Goal: Task Accomplishment & Management: Complete application form

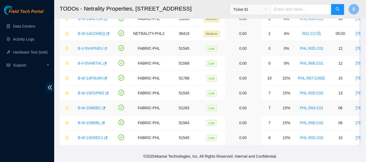
scroll to position [66, 0]
click at [103, 106] on icon "button" at bounding box center [103, 108] width 4 height 4
click at [28, 41] on link "Activity Logs" at bounding box center [23, 39] width 21 height 4
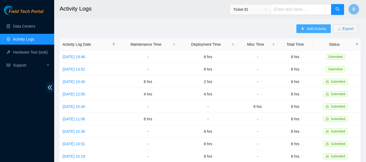
click at [311, 27] on span "Add Activity" at bounding box center [317, 29] width 20 height 6
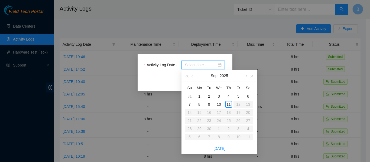
click at [207, 65] on input "Activity Log Date" at bounding box center [201, 65] width 32 height 6
type input "2025-09-11"
click at [229, 103] on div "11" at bounding box center [228, 104] width 7 height 7
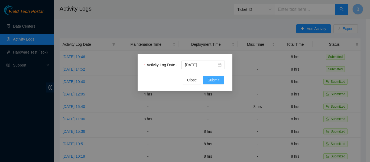
click at [212, 79] on span "Submit" at bounding box center [213, 80] width 12 height 6
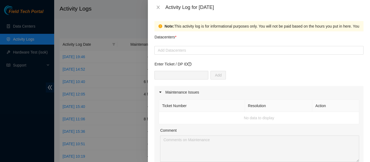
click at [64, 6] on div at bounding box center [185, 81] width 370 height 162
click at [158, 8] on icon "close" at bounding box center [158, 7] width 4 height 4
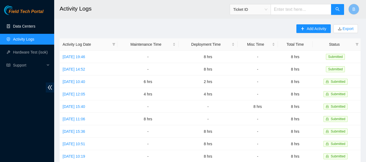
click at [29, 25] on link "Data Centers" at bounding box center [24, 26] width 22 height 4
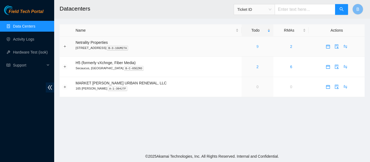
click at [256, 48] on link "9" at bounding box center [257, 46] width 2 height 4
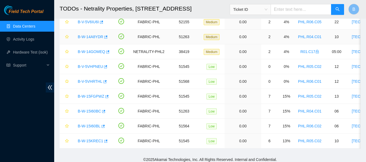
scroll to position [44, 0]
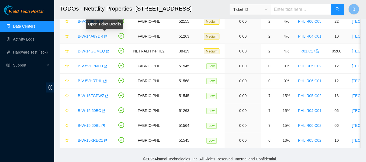
click at [105, 37] on icon "button" at bounding box center [105, 36] width 3 height 3
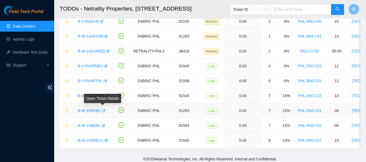
click at [104, 111] on icon "button" at bounding box center [103, 111] width 4 height 4
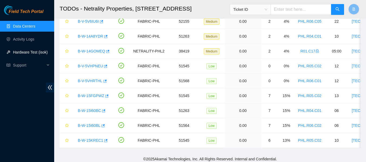
click at [28, 52] on link "Hardware Test (isok)" at bounding box center [30, 52] width 35 height 4
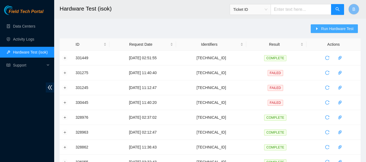
click at [337, 28] on span "Run Hardware Test" at bounding box center [337, 29] width 33 height 6
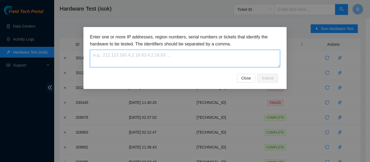
click at [183, 59] on textarea at bounding box center [185, 59] width 190 height 18
paste textarea "[TECHNICAL_ID]"
type textarea "[TECHNICAL_ID]"
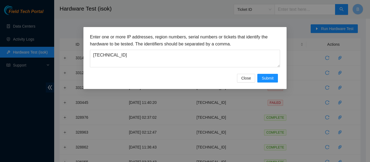
click at [227, 43] on h3 "Enter one or more IP addresses, region numbers, serial numbers or tickets that …" at bounding box center [185, 41] width 190 height 14
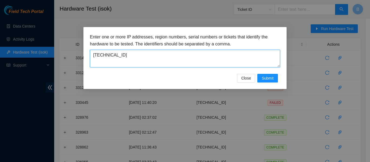
click at [180, 54] on textarea "23.45.232.201" at bounding box center [185, 59] width 190 height 18
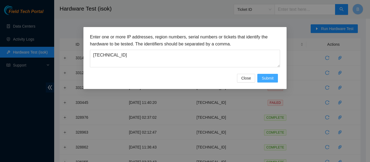
click at [268, 77] on span "Submit" at bounding box center [268, 78] width 12 height 6
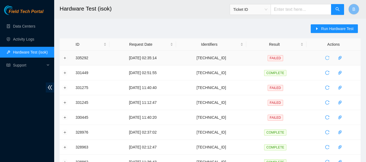
click at [328, 58] on icon "reload" at bounding box center [327, 58] width 4 height 4
drag, startPoint x: 63, startPoint y: 60, endPoint x: 65, endPoint y: 57, distance: 4.1
click at [65, 57] on td at bounding box center [66, 58] width 13 height 15
click at [65, 57] on button "Expand row" at bounding box center [65, 58] width 4 height 4
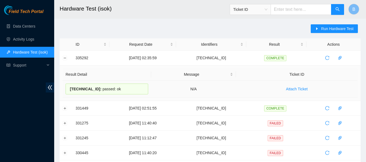
click at [90, 87] on span "23.45.232.201 :" at bounding box center [86, 89] width 32 height 4
copy div "23.45.232.201 : passed: ok"
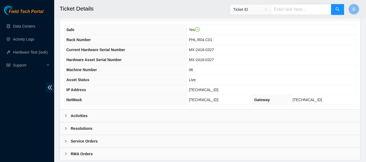
scroll to position [196, 0]
click at [87, 115] on b "Activities" at bounding box center [79, 116] width 17 height 6
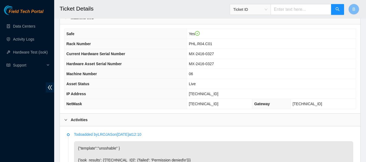
scroll to position [192, 0]
click at [31, 25] on link "Data Centers" at bounding box center [24, 26] width 22 height 4
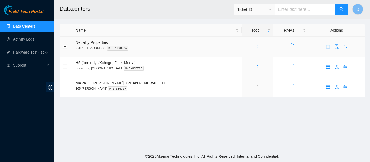
click at [256, 47] on link "9" at bounding box center [257, 46] width 2 height 4
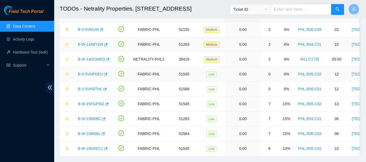
scroll to position [36, 0]
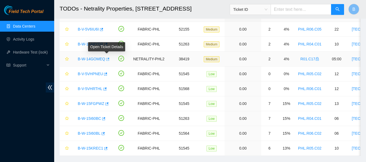
click at [106, 58] on icon "button" at bounding box center [107, 59] width 4 height 4
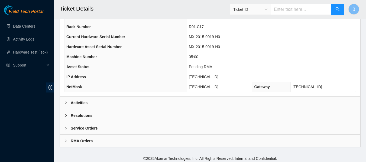
scroll to position [211, 0]
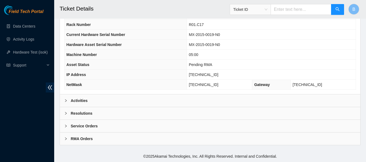
click at [125, 99] on div "Activities" at bounding box center [210, 101] width 300 height 12
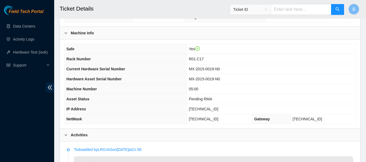
scroll to position [177, 0]
click at [26, 25] on link "Data Centers" at bounding box center [24, 26] width 22 height 4
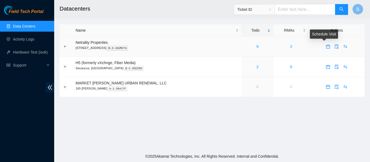
click at [326, 45] on icon "calendar" at bounding box center [328, 47] width 4 height 4
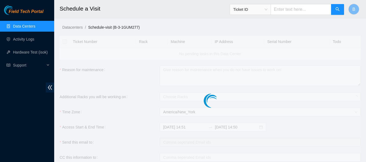
checkbox input "true"
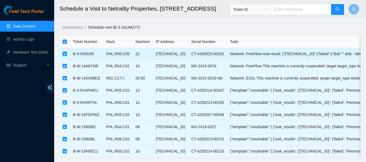
click at [63, 53] on input "checkbox" at bounding box center [65, 54] width 4 height 4
checkbox input "false"
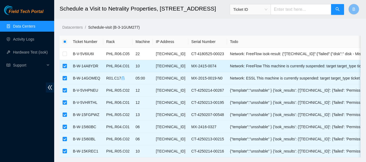
click at [63, 68] on input "checkbox" at bounding box center [65, 66] width 4 height 4
checkbox input "false"
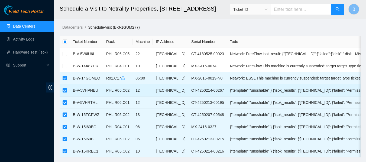
click at [61, 92] on td at bounding box center [65, 91] width 10 height 12
click at [64, 92] on input "checkbox" at bounding box center [65, 90] width 4 height 4
checkbox input "false"
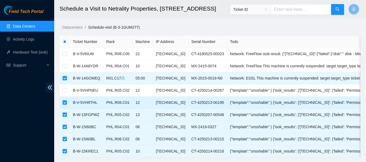
click at [65, 100] on label at bounding box center [65, 103] width 4 height 6
click at [65, 100] on input "checkbox" at bounding box center [65, 102] width 4 height 4
checkbox input "false"
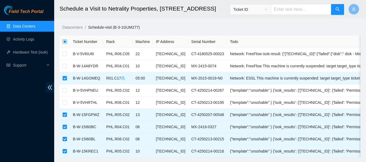
click at [63, 41] on input "checkbox" at bounding box center [65, 42] width 4 height 4
checkbox input "true"
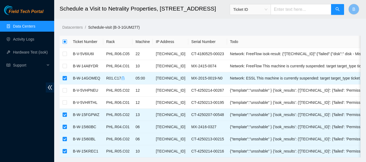
checkbox input "true"
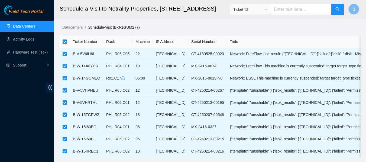
click at [63, 42] on input "checkbox" at bounding box center [65, 42] width 4 height 4
checkbox input "false"
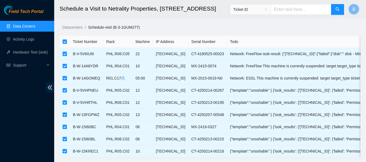
checkbox input "false"
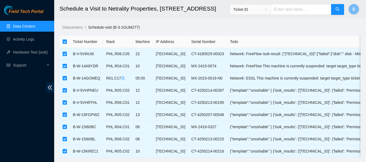
checkbox input "false"
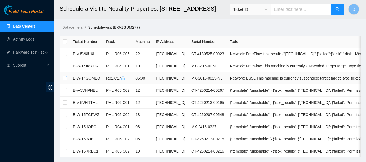
click at [64, 78] on input "checkbox" at bounding box center [65, 78] width 4 height 4
checkbox input "true"
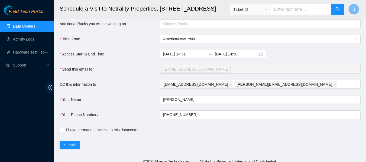
scroll to position [180, 0]
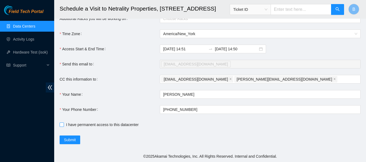
click at [72, 125] on span "I have permanent access to this datacenter" at bounding box center [102, 125] width 77 height 6
click at [63, 125] on input "I have permanent access to this datacenter" at bounding box center [62, 125] width 4 height 4
checkbox input "true"
click at [70, 139] on span "Submit" at bounding box center [70, 140] width 12 height 6
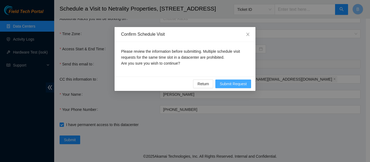
click at [235, 82] on span "Submit Request" at bounding box center [233, 84] width 27 height 6
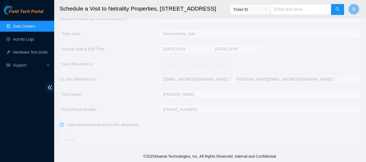
type input "2025-09-11 14:52"
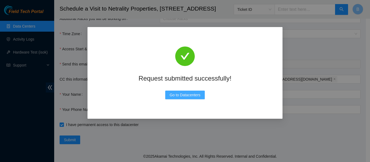
click at [187, 95] on span "Go to Datacenters" at bounding box center [185, 95] width 31 height 6
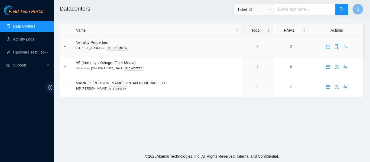
click at [256, 45] on link "9" at bounding box center [257, 46] width 2 height 4
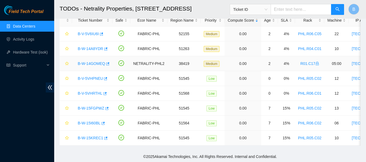
scroll to position [36, 0]
click at [107, 62] on icon "button" at bounding box center [107, 63] width 3 height 3
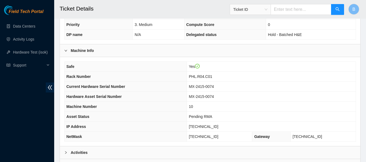
scroll to position [211, 0]
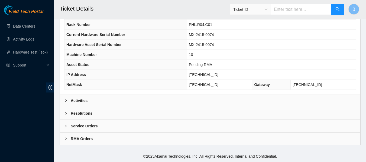
click at [136, 101] on div "Activities" at bounding box center [210, 101] width 300 height 12
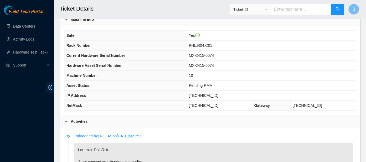
scroll to position [185, 0]
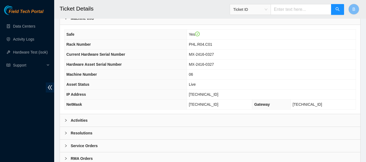
scroll to position [211, 0]
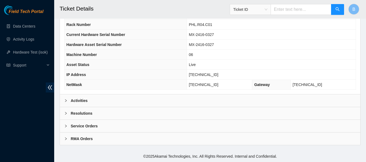
click at [121, 101] on div "Activities" at bounding box center [210, 101] width 300 height 12
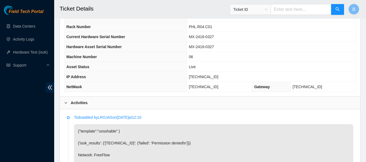
scroll to position [180, 0]
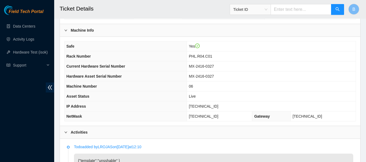
click at [213, 106] on span "[TECHNICAL_ID]" at bounding box center [204, 106] width 30 height 4
copy span "[TECHNICAL_ID]"
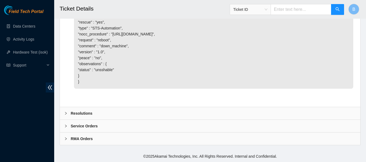
click at [101, 112] on div "Resolutions" at bounding box center [210, 113] width 300 height 12
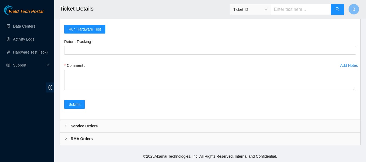
scroll to position [598, 0]
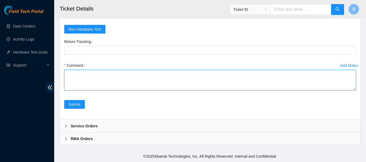
click at [114, 80] on textarea "Comment" at bounding box center [210, 80] width 292 height 21
type textarea "R"
paste textarea "23.45.232.201 : passed: ok"
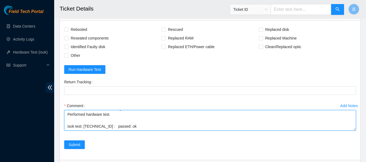
scroll to position [545, 0]
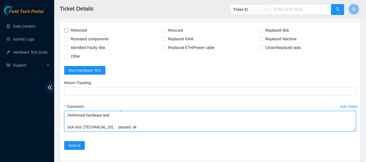
type textarea "Rebooted, rescued and reconfigured. Performed hardware test. isok test: 23.45.2…"
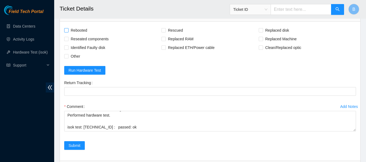
click at [80, 35] on span "Rebooted" at bounding box center [79, 30] width 21 height 9
click at [68, 32] on input "Rebooted" at bounding box center [66, 30] width 4 height 4
checkbox input "true"
click at [180, 35] on span "Rescued" at bounding box center [175, 30] width 19 height 9
click at [165, 32] on input "Rescued" at bounding box center [163, 30] width 4 height 4
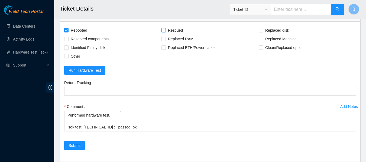
checkbox input "true"
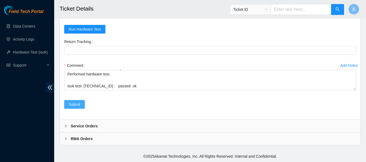
click at [64, 102] on button "Submit" at bounding box center [74, 104] width 21 height 9
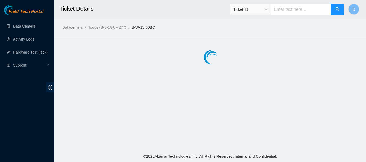
scroll to position [0, 0]
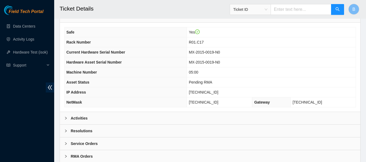
scroll to position [211, 0]
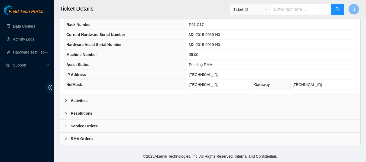
click at [109, 102] on div "Activities" at bounding box center [210, 101] width 300 height 12
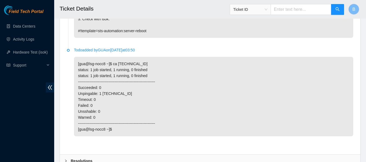
scroll to position [1369, 0]
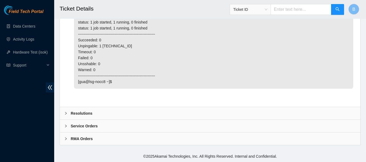
click at [83, 113] on b "Resolutions" at bounding box center [82, 114] width 22 height 6
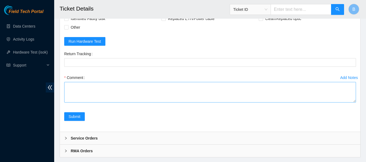
scroll to position [1496, 0]
click at [110, 90] on textarea "Comment" at bounding box center [210, 92] width 292 height 21
click at [67, 86] on textarea "2128304A1DF2" at bounding box center [210, 92] width 292 height 21
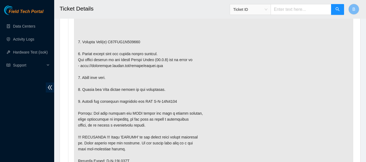
scroll to position [354, 0]
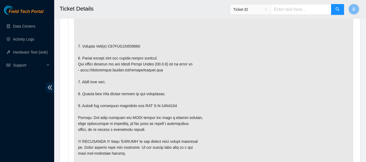
click at [125, 44] on p at bounding box center [213, 148] width 279 height 336
copy p "S45PNA0N155387"
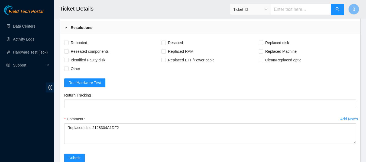
scroll to position [1508, 0]
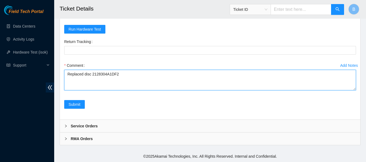
click at [90, 75] on textarea "Replaced disc 2128304A1DF2" at bounding box center [210, 80] width 292 height 21
paste textarea "S45PNA0N155387"
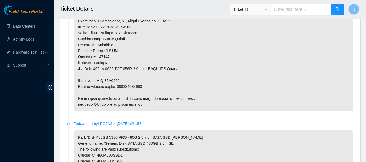
scroll to position [558, 0]
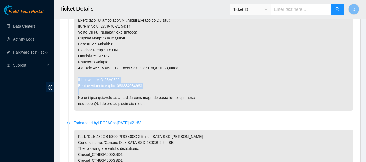
drag, startPoint x: 147, startPoint y: 85, endPoint x: 77, endPoint y: 80, distance: 69.8
copy p "RMA Return: B-W-15G3288 Return tracking number: 463470050122"
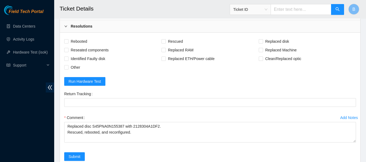
scroll to position [1508, 0]
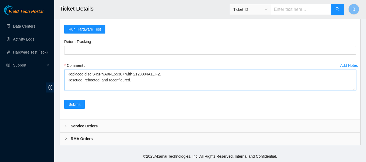
click at [145, 87] on textarea "Replaced disc S45PNA0N155387 with 2128304A1DF2. Rescued, rebooted, and reconfig…" at bounding box center [210, 80] width 292 height 21
paste textarea "RMA Return: B-W-15G3288 Return tracking number: 463470050122"
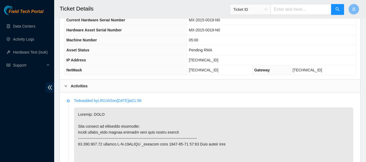
scroll to position [226, 0]
type textarea "Replaced disc S45PNA0N155387 with 2128304A1DF2. Rescued, rebooted, and reconfig…"
click at [206, 59] on span "[TECHNICAL_ID]" at bounding box center [204, 60] width 30 height 4
copy span "[TECHNICAL_ID]"
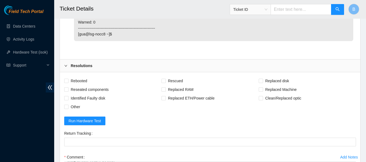
scroll to position [1418, 0]
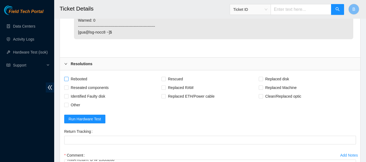
click at [80, 78] on span "Rebooted" at bounding box center [79, 79] width 21 height 9
click at [68, 78] on input "Rebooted" at bounding box center [66, 79] width 4 height 4
checkbox input "true"
click at [171, 80] on span "Rescued" at bounding box center [175, 79] width 19 height 9
click at [165, 80] on input "Rescued" at bounding box center [163, 79] width 4 height 4
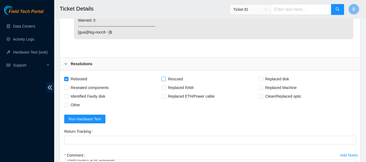
checkbox input "true"
click at [273, 82] on span "Replaced disk" at bounding box center [277, 79] width 28 height 9
click at [262, 81] on input "Replaced disk" at bounding box center [261, 79] width 4 height 4
checkbox input "true"
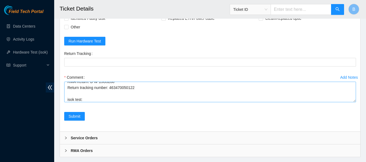
scroll to position [1497, 0]
click at [133, 98] on textarea "Replaced disc S45PNA0N155387 with 2128304A1DF2. Rescued, rebooted, and reconfig…" at bounding box center [210, 91] width 292 height 21
paste textarea "23.221.225.20 : passed: ok"
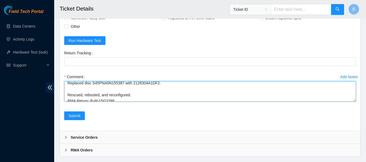
scroll to position [0, 0]
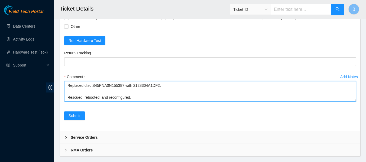
click at [115, 92] on textarea "Replaced disc S45PNA0N155387 with 2128304A1DF2. Rescued, rebooted, and reconfig…" at bounding box center [210, 91] width 292 height 21
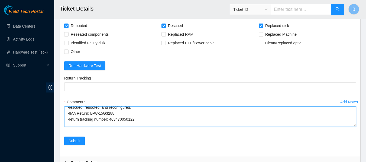
scroll to position [13, 0]
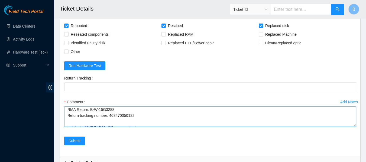
click at [119, 116] on textarea "Replaced disc S45PNA0N155387 with 2128304A1DF2. Rescued, rebooted, and reconfig…" at bounding box center [210, 116] width 292 height 21
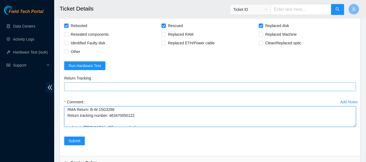
type textarea "Replaced disc S45PNA0N155387 with 2128304A1DF2. Rescued, rebooted, and reconfig…"
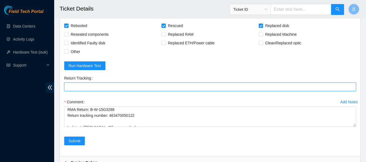
click at [123, 85] on Tracking "Return Tracking" at bounding box center [210, 87] width 292 height 9
paste Tracking "463470050122"
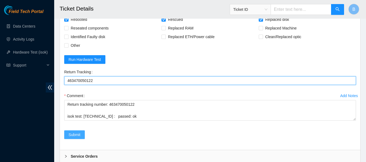
scroll to position [1508, 0]
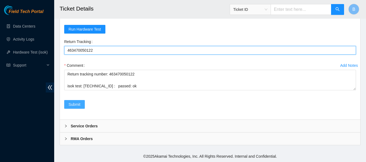
type Tracking "463470050122"
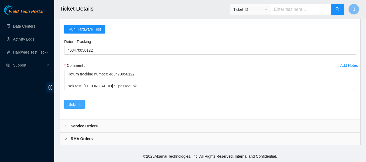
click at [74, 104] on span "Submit" at bounding box center [75, 105] width 12 height 6
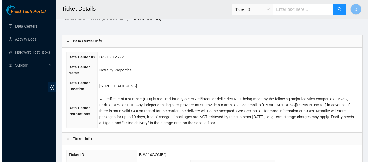
scroll to position [0, 0]
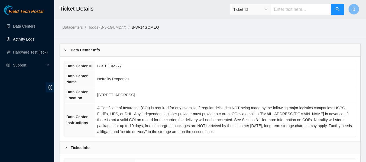
click at [24, 37] on link "Activity Logs" at bounding box center [23, 39] width 21 height 4
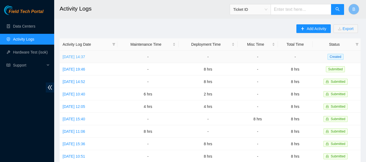
click at [84, 55] on link "Thu, 11 Sep 2025 14:37" at bounding box center [74, 57] width 22 height 4
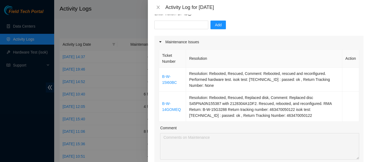
scroll to position [20, 0]
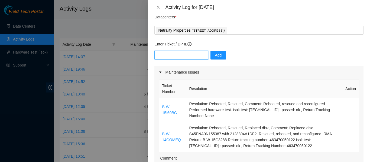
click at [177, 55] on input "text" at bounding box center [181, 55] width 54 height 9
paste input "DP84035"
type input "DP84035"
click at [216, 55] on span "Add" at bounding box center [218, 55] width 7 height 6
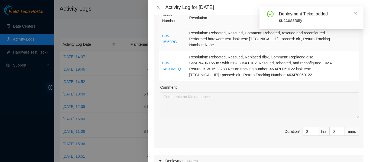
scroll to position [91, 0]
click at [306, 132] on input "0" at bounding box center [310, 131] width 15 height 8
type input "2"
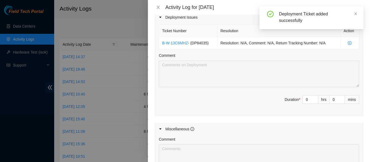
scroll to position [241, 0]
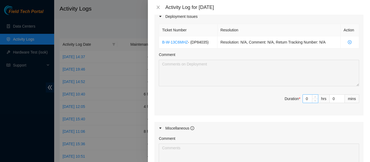
type input "2"
click at [307, 100] on input "0" at bounding box center [310, 99] width 15 height 8
type input "5"
type input "7"
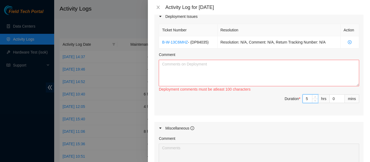
type input "2"
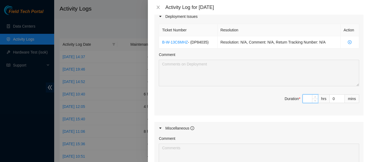
type input "6"
type input "8"
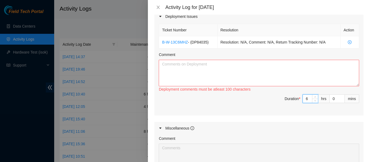
type input "6"
click at [279, 72] on textarea "Comment" at bounding box center [259, 73] width 200 height 27
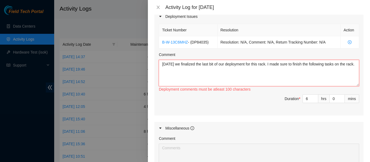
paste textarea "-Rack is powered and bus plug is secured. -R04.C12 cables are all connected -Fi…"
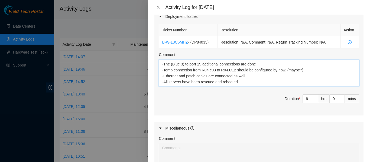
scroll to position [32, 0]
click at [310, 75] on textarea "Today we finalized the last bit of our deployment for this rack. I made sure to…" at bounding box center [259, 73] width 200 height 27
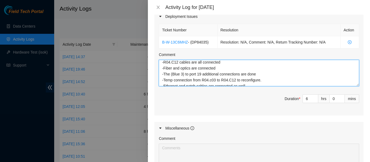
scroll to position [20, 0]
click at [183, 81] on textarea "Today we finalized the last bit of our deployment for this rack. I made sure to…" at bounding box center [259, 73] width 200 height 27
drag, startPoint x: 202, startPoint y: 81, endPoint x: 170, endPoint y: 80, distance: 32.8
click at [170, 80] on textarea "Today we finalized the last bit of our deployment for this rack. I made sure to…" at bounding box center [259, 73] width 200 height 27
click at [219, 74] on textarea "Today we finalized the last bit of our deployment for this rack. I made sure to…" at bounding box center [259, 73] width 200 height 27
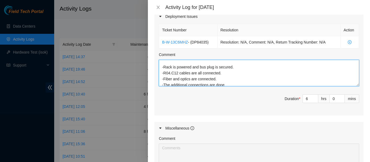
scroll to position [10, 0]
drag, startPoint x: 236, startPoint y: 72, endPoint x: 193, endPoint y: 74, distance: 42.3
click at [193, 74] on textarea "Today we finalized the last bit of our deployment for this rack. I made sure to…" at bounding box center [259, 73] width 200 height 27
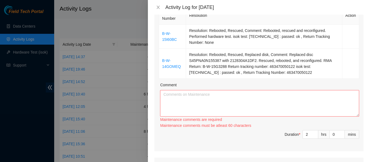
scroll to position [93, 0]
type textarea "Today we finalized the last bit of our deployment for this rack. I made sure to…"
click at [209, 102] on textarea "Comment" at bounding box center [259, 103] width 199 height 27
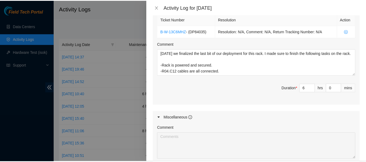
scroll to position [331, 0]
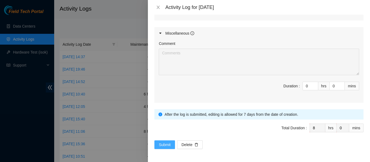
type textarea "Today I worked on two tickets that required me to request an ESSL visit, and to…"
click at [166, 145] on span "Submit" at bounding box center [165, 145] width 12 height 6
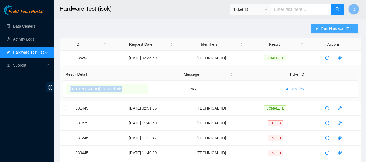
click at [339, 28] on span "Run Hardware Test" at bounding box center [337, 29] width 33 height 6
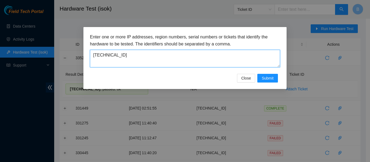
click at [195, 57] on textarea "[TECHNICAL_ID]" at bounding box center [185, 59] width 190 height 18
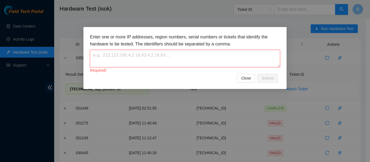
paste textarea "[TECHNICAL_ID]"
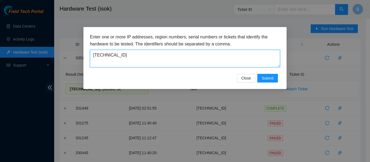
type textarea "[TECHNICAL_ID]"
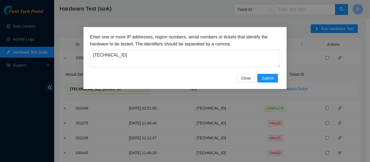
click at [220, 32] on div "Enter one or more IP addresses, region numbers, serial numbers or tickets that …" at bounding box center [184, 58] width 203 height 62
click at [264, 76] on span "Submit" at bounding box center [268, 78] width 12 height 6
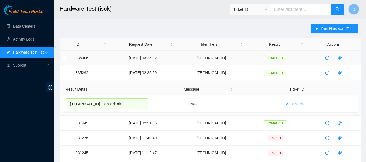
click at [63, 58] on button "Expand row" at bounding box center [65, 58] width 4 height 4
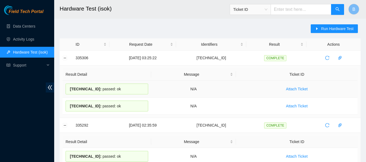
click at [83, 87] on span "[TECHNICAL_ID] :" at bounding box center [86, 89] width 32 height 4
copy div "[TECHNICAL_ID] : passed: ok"
